Goal: Transaction & Acquisition: Purchase product/service

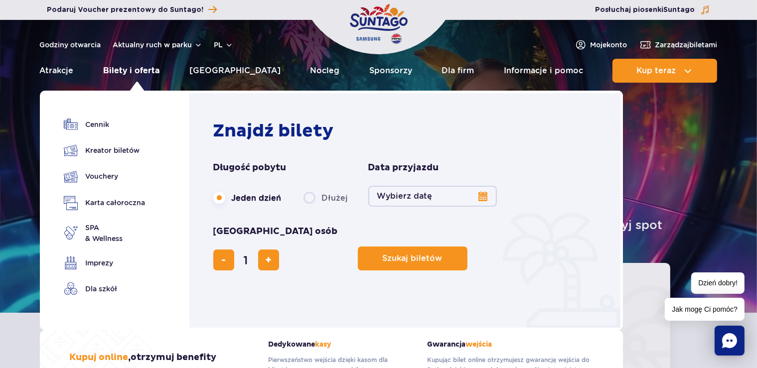
click at [131, 71] on link "Bilety i oferta" at bounding box center [131, 71] width 56 height 24
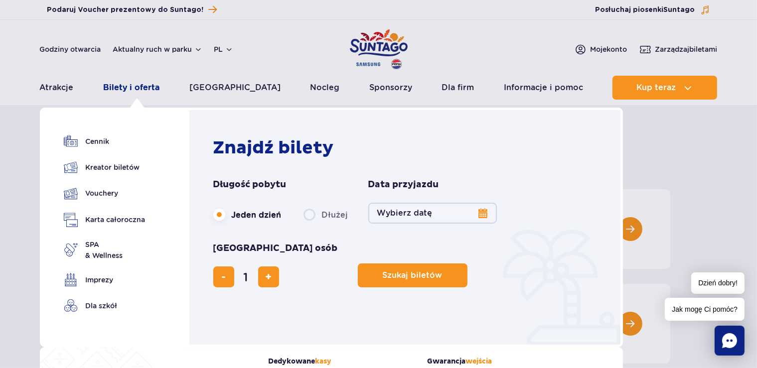
click at [141, 87] on link "Bilety i oferta" at bounding box center [131, 88] width 56 height 24
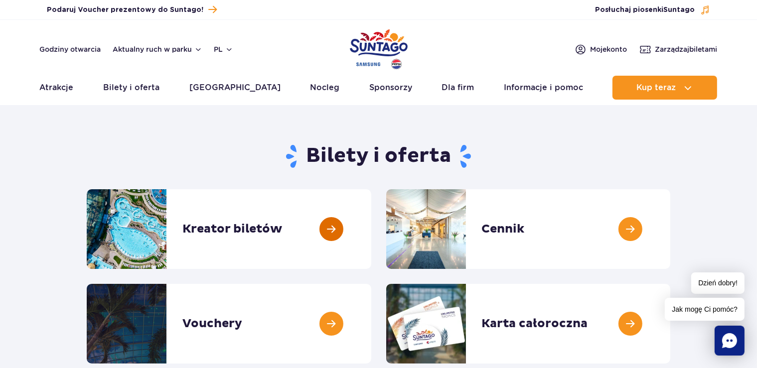
click at [371, 227] on link at bounding box center [371, 229] width 0 height 80
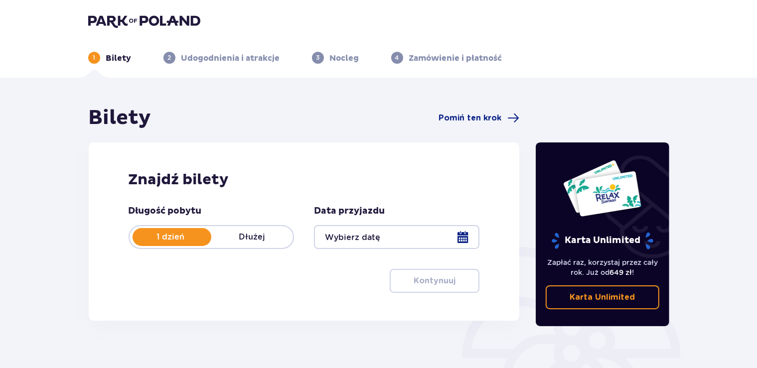
click at [243, 235] on p "Dłużej" at bounding box center [252, 237] width 82 height 11
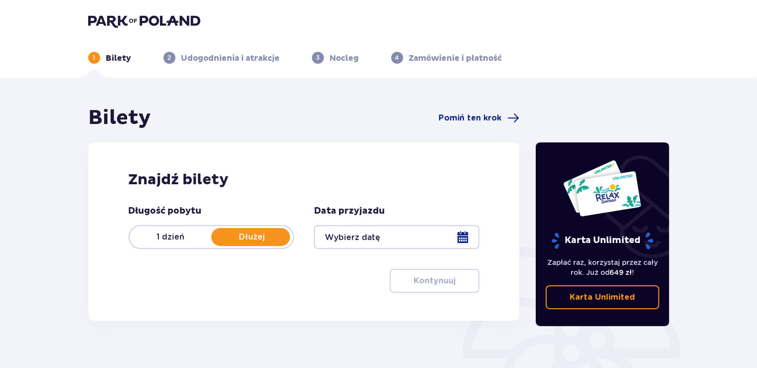
click at [433, 239] on div at bounding box center [396, 237] width 165 height 24
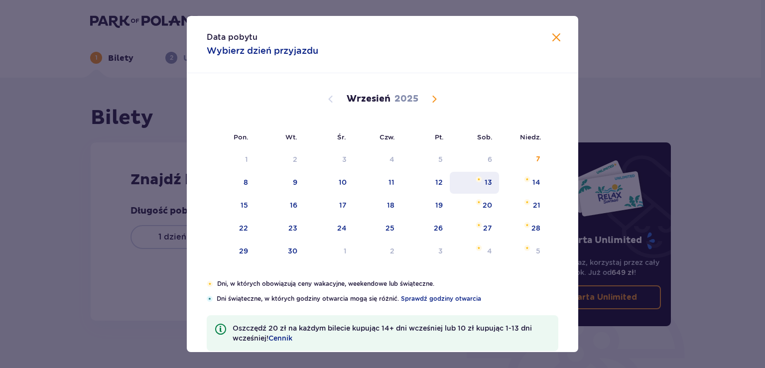
click at [485, 184] on div "13" at bounding box center [488, 182] width 7 height 10
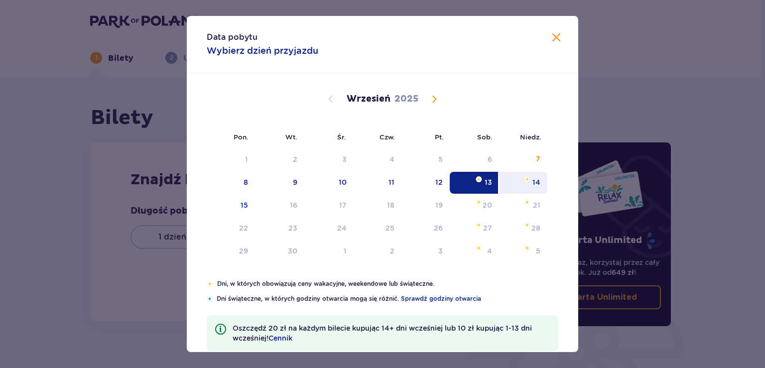
click at [532, 184] on div "14" at bounding box center [536, 182] width 8 height 10
type input "13.09.25 - 14.09.25"
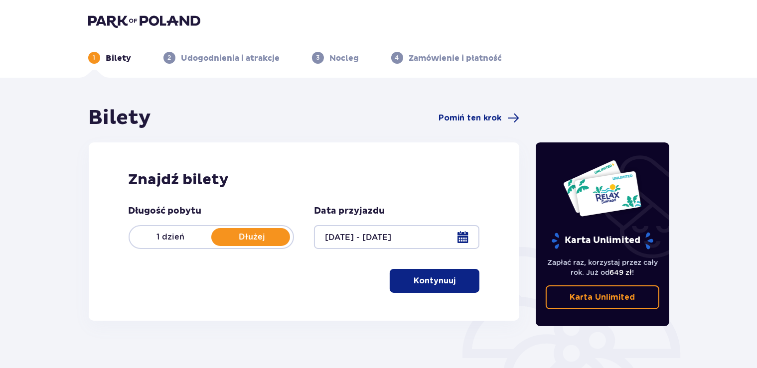
click at [430, 285] on p "Kontynuuj" at bounding box center [434, 280] width 42 height 11
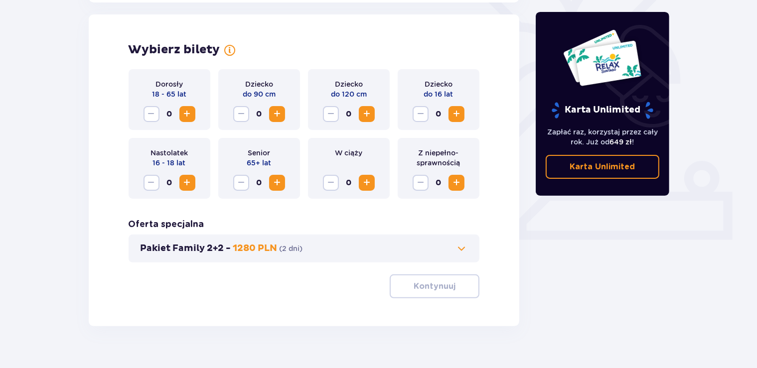
scroll to position [277, 0]
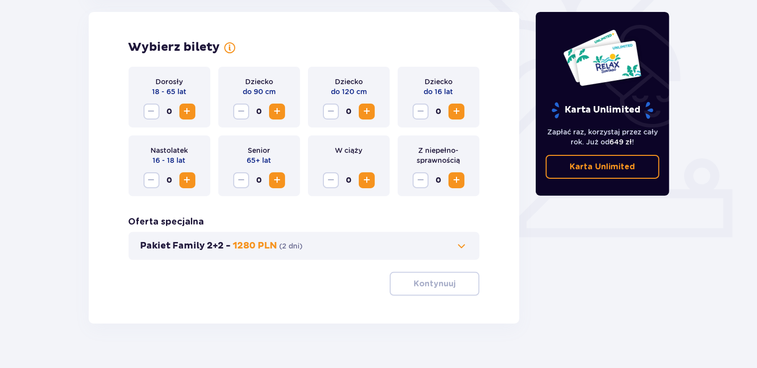
click at [184, 115] on span "Increase" at bounding box center [187, 112] width 12 height 12
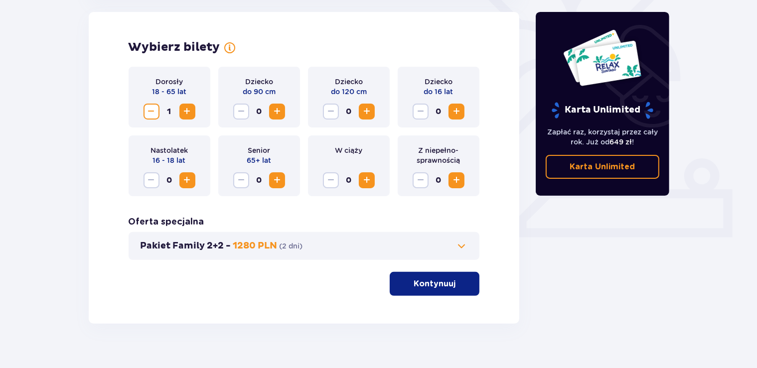
click at [184, 115] on span "Increase" at bounding box center [187, 112] width 12 height 12
click at [415, 289] on p "Kontynuuj" at bounding box center [434, 283] width 42 height 11
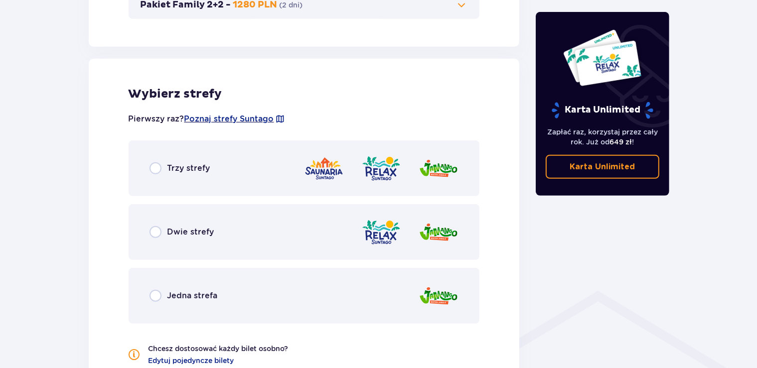
scroll to position [553, 0]
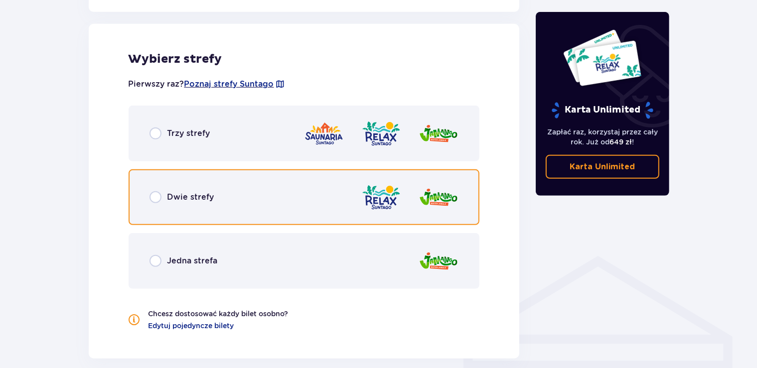
click at [155, 197] on input "radio" at bounding box center [155, 197] width 12 height 12
radio input "true"
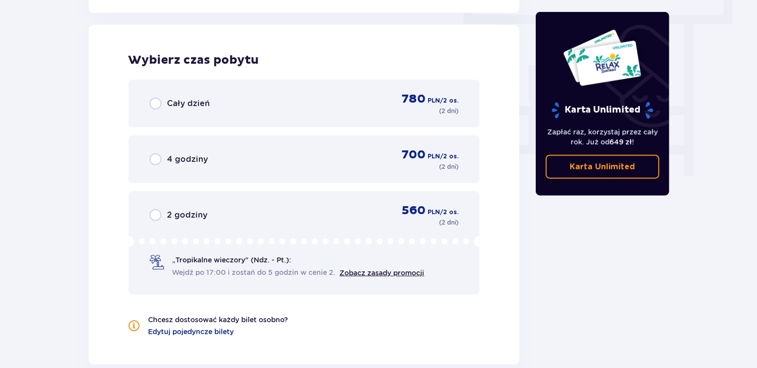
scroll to position [900, 0]
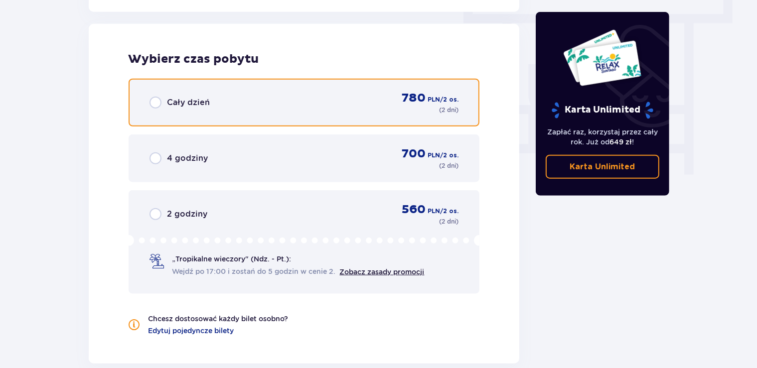
click at [157, 103] on input "radio" at bounding box center [155, 103] width 12 height 12
radio input "true"
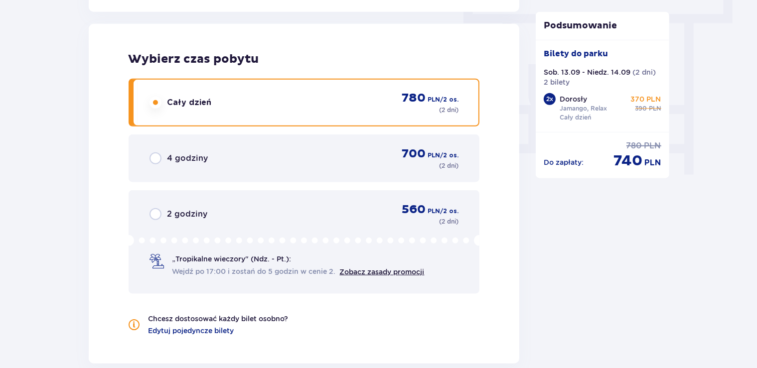
scroll to position [1037, 0]
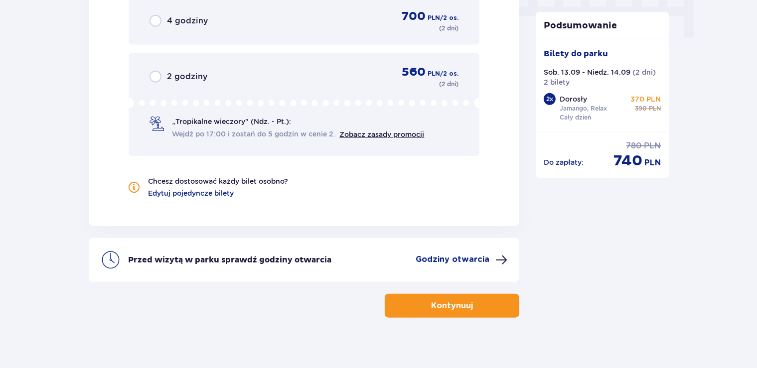
click at [445, 306] on p "Kontynuuj" at bounding box center [452, 305] width 42 height 11
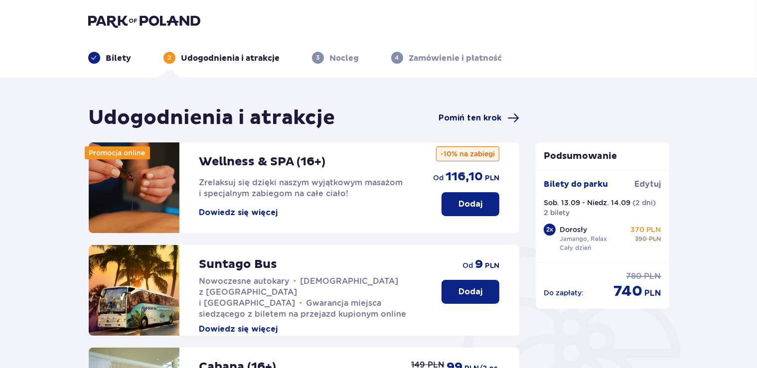
click at [488, 120] on span "Pomiń ten krok" at bounding box center [469, 118] width 63 height 11
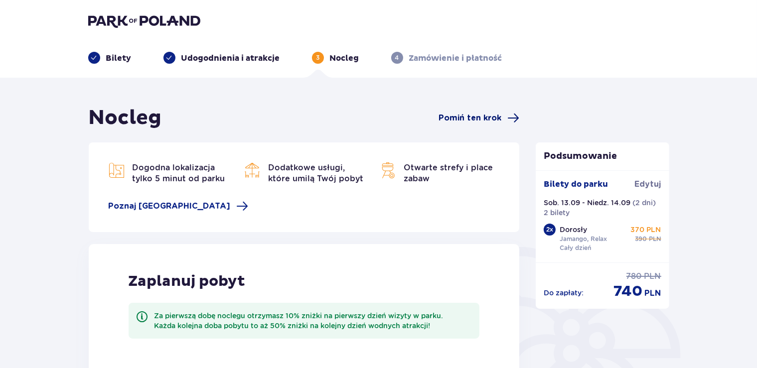
click at [465, 120] on span "Pomiń ten krok" at bounding box center [469, 118] width 63 height 11
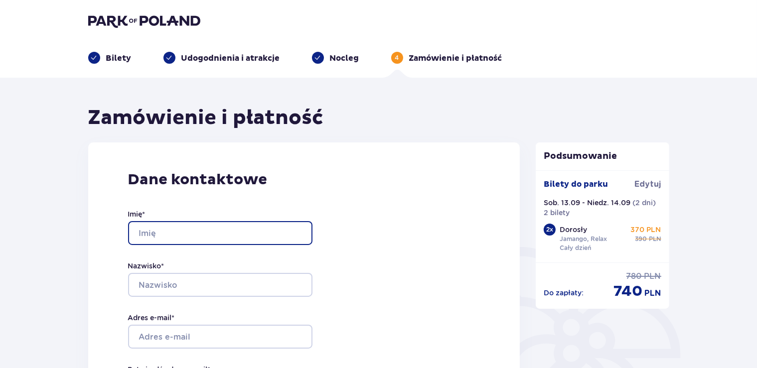
click at [185, 230] on input "Imię *" at bounding box center [220, 233] width 184 height 24
type input "d"
type input "Daniel"
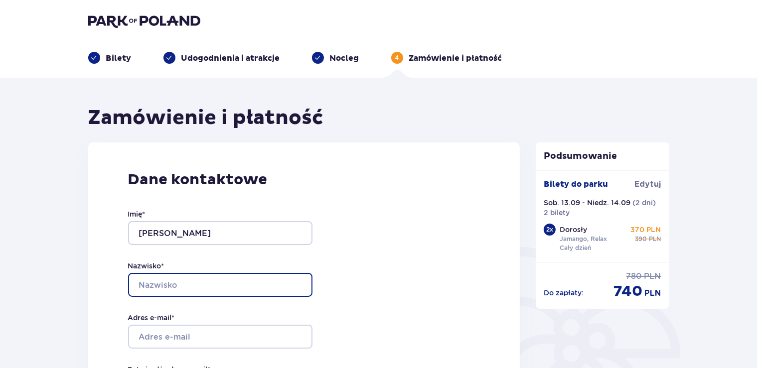
click at [160, 284] on input "Nazwisko *" at bounding box center [220, 285] width 184 height 24
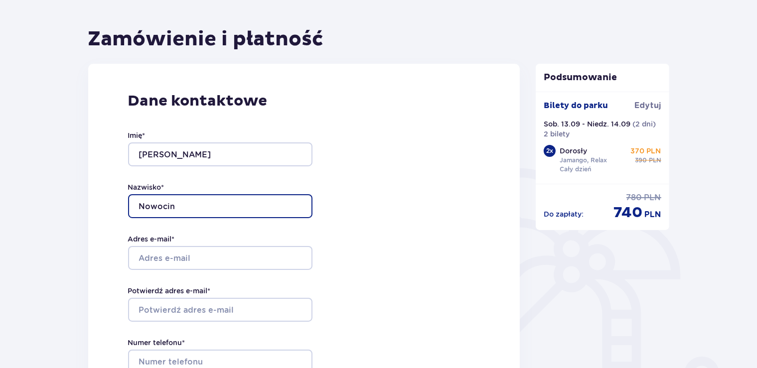
scroll to position [105, 0]
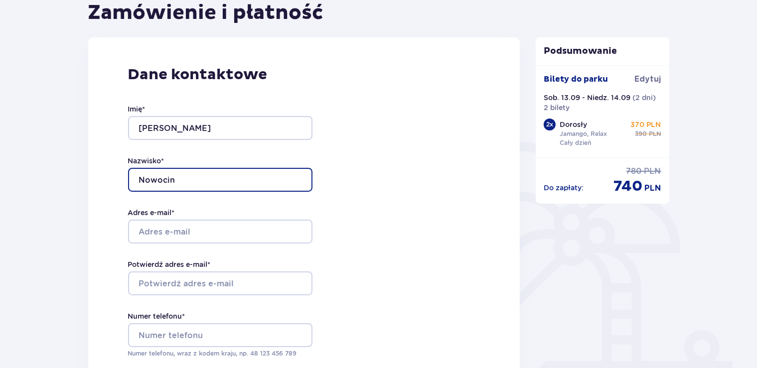
type input "Nowocin"
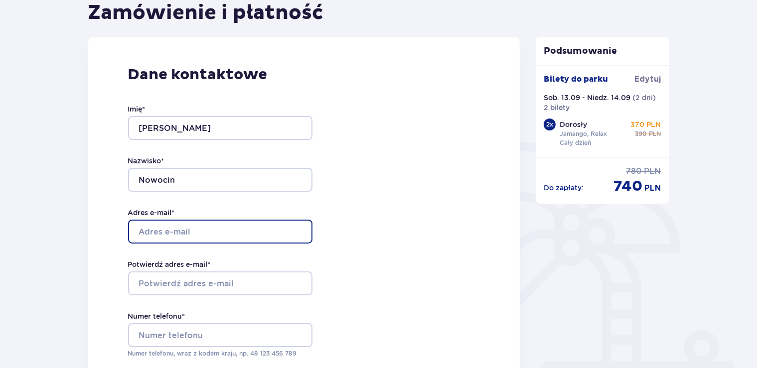
click at [163, 230] on input "Adres e-mail *" at bounding box center [220, 232] width 184 height 24
type input "[PERSON_NAME][EMAIL_ADDRESS][DOMAIN_NAME]"
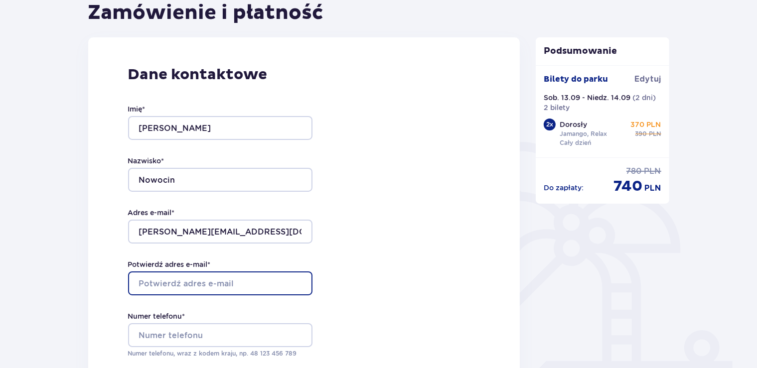
click at [176, 285] on input "Potwierdź adres e-mail *" at bounding box center [220, 283] width 184 height 24
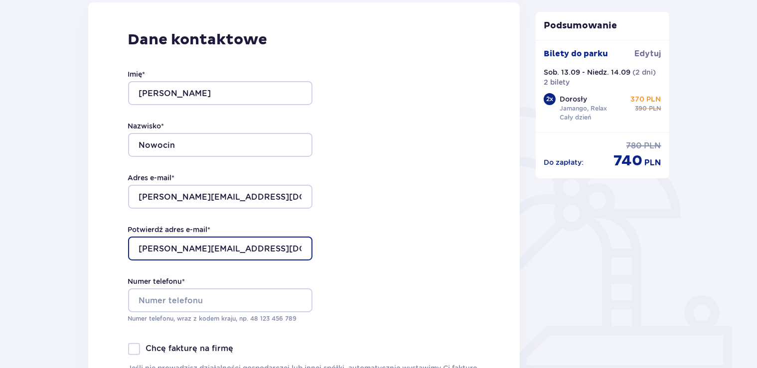
scroll to position [210, 0]
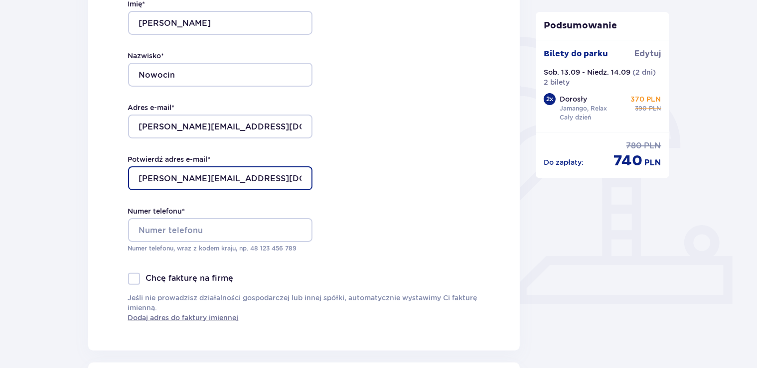
type input "[PERSON_NAME][EMAIL_ADDRESS][DOMAIN_NAME]"
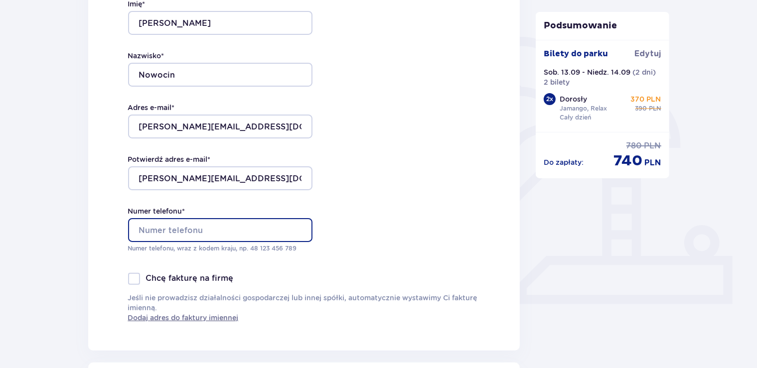
click at [210, 228] on input "Numer telefonu *" at bounding box center [220, 230] width 184 height 24
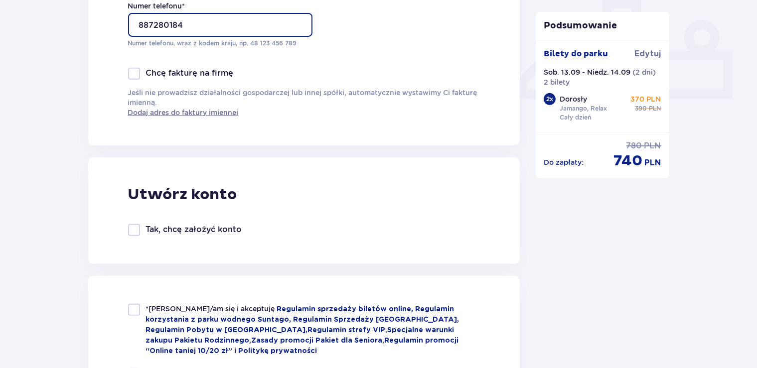
scroll to position [473, 0]
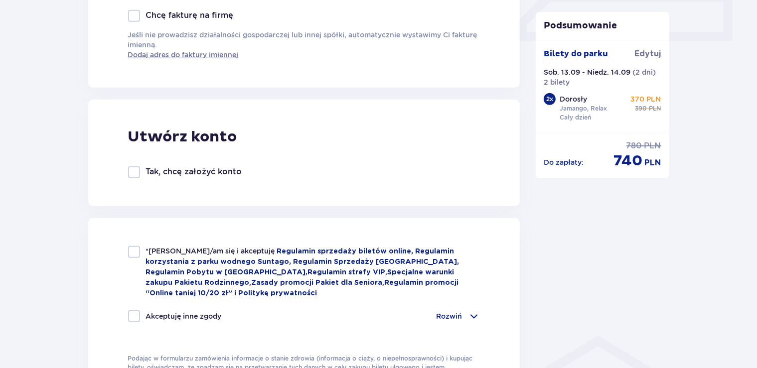
type input "887280184"
click at [131, 252] on div at bounding box center [134, 252] width 12 height 12
checkbox input "true"
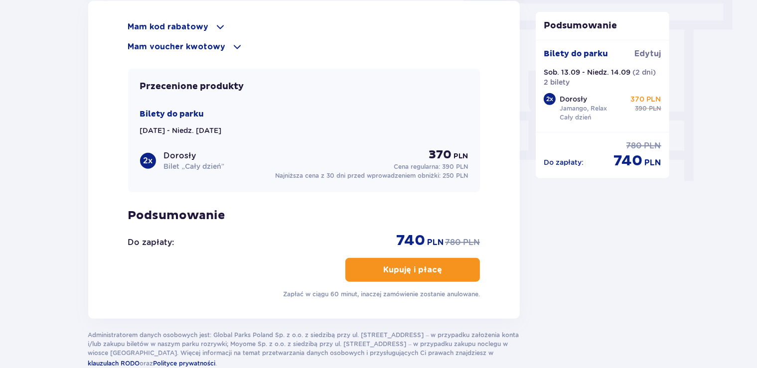
scroll to position [894, 0]
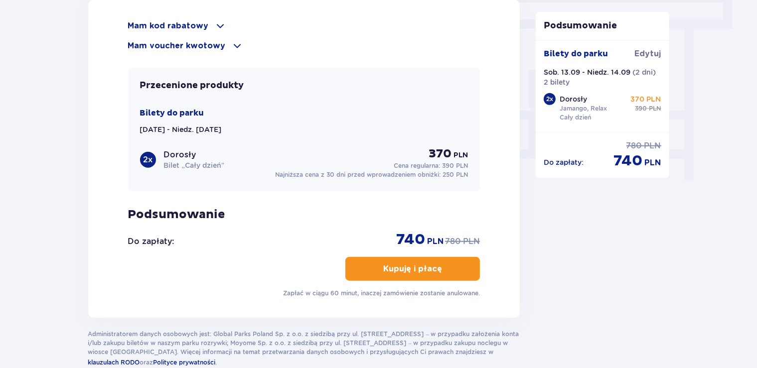
click at [401, 270] on p "Kupuję i płacę" at bounding box center [412, 269] width 59 height 11
